Goal: Book appointment/travel/reservation

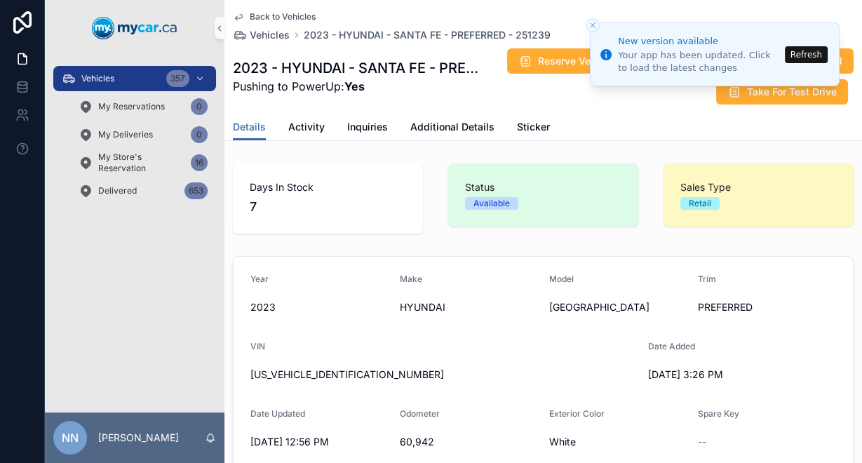
click at [811, 55] on button "Refresh" at bounding box center [806, 54] width 43 height 17
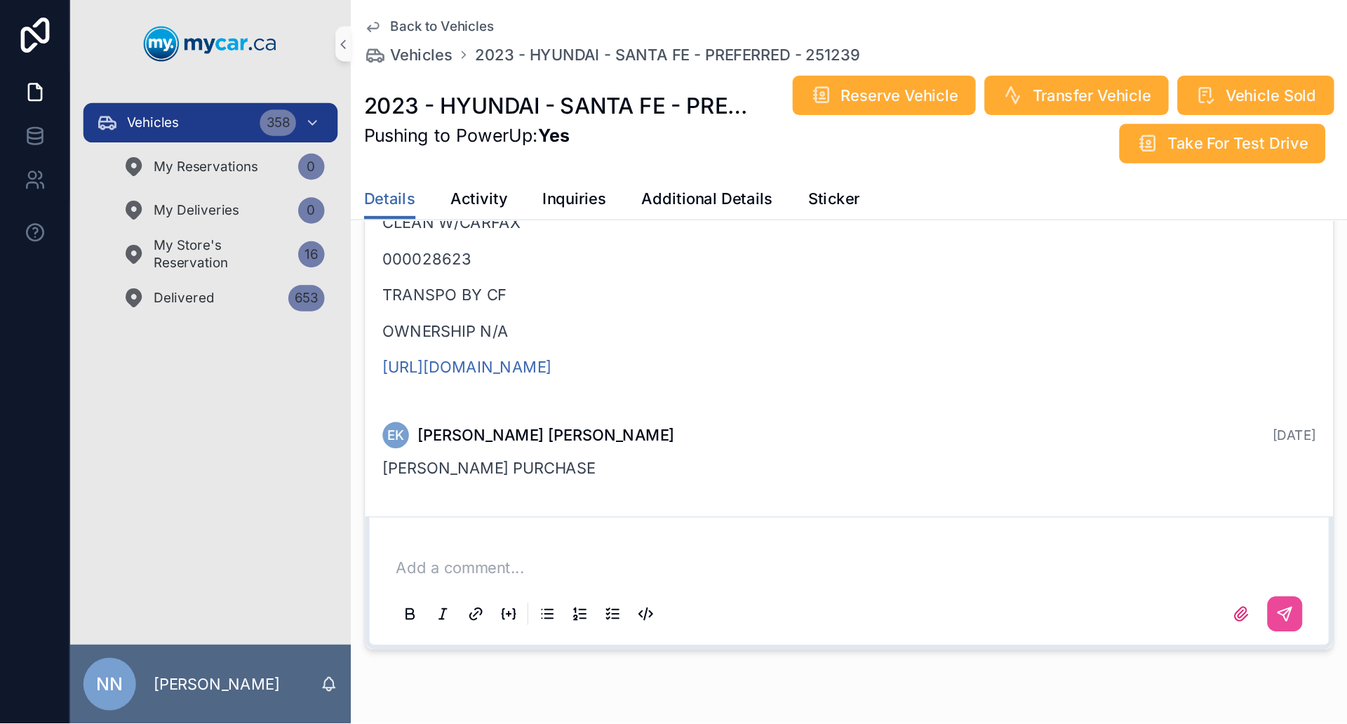
scroll to position [474, 0]
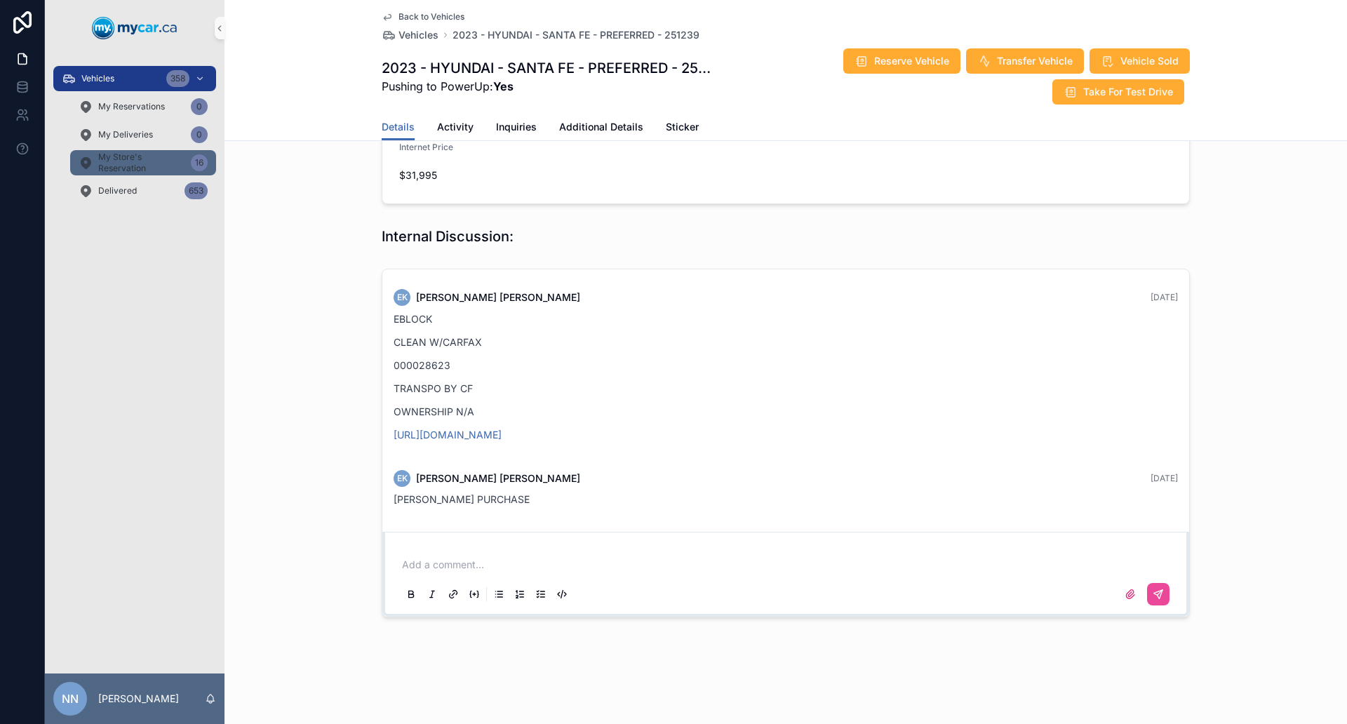
click at [157, 168] on span "My Store's Reservation" at bounding box center [141, 163] width 87 height 22
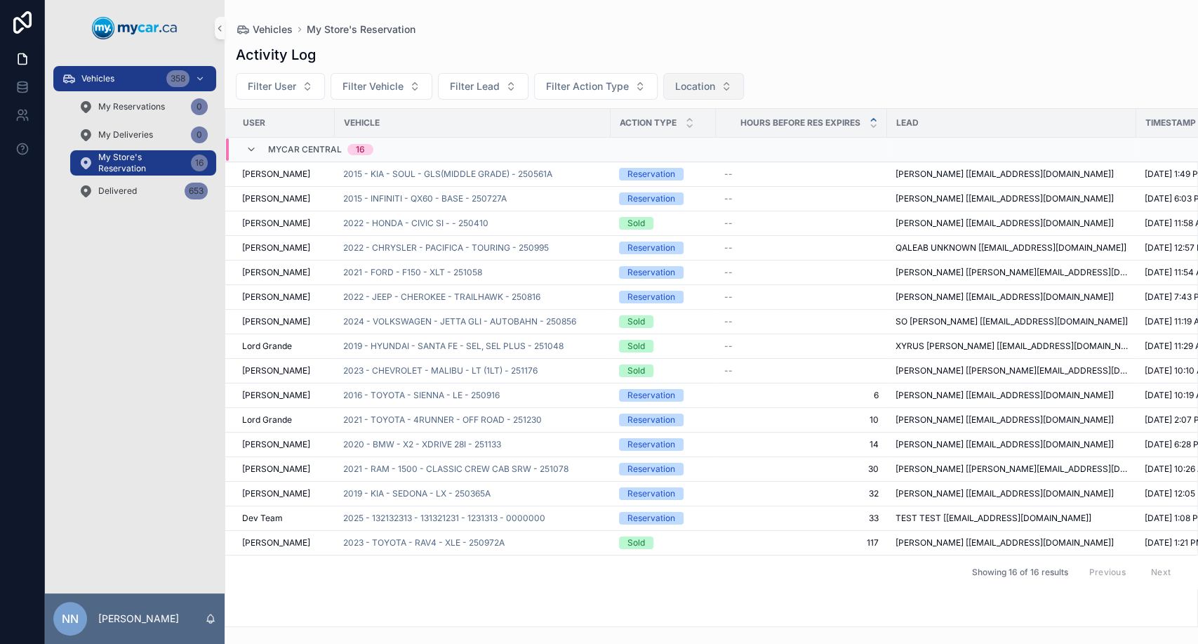
click at [728, 88] on button "Location" at bounding box center [703, 86] width 81 height 27
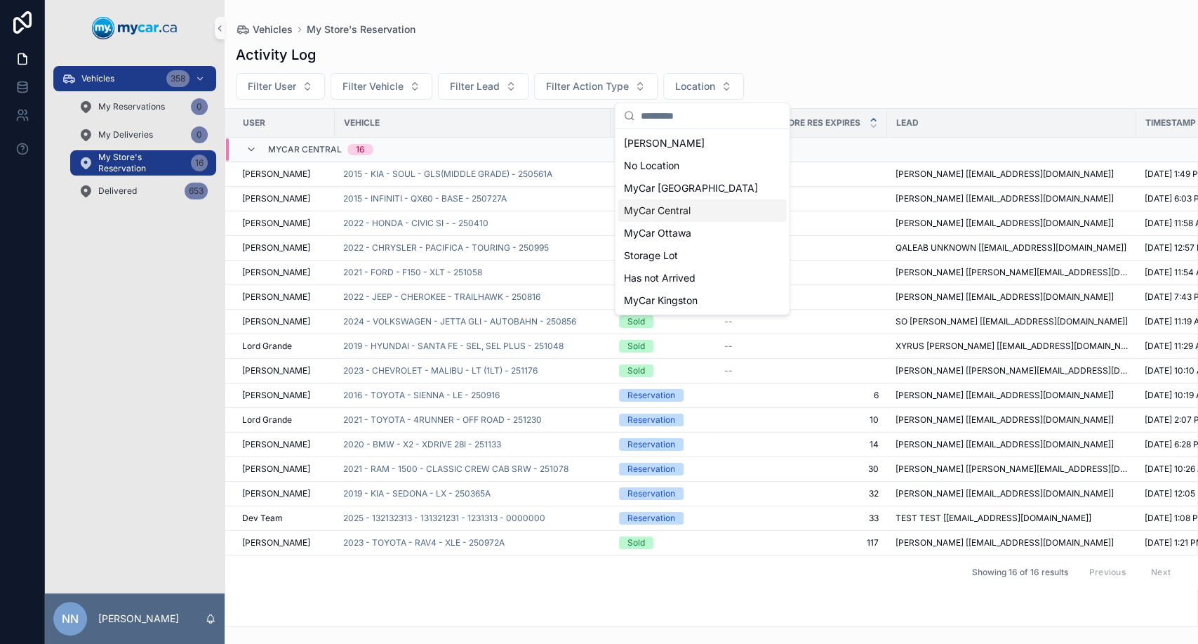
click at [700, 216] on div "MyCar Central" at bounding box center [702, 210] width 168 height 22
